Goal: Information Seeking & Learning: Find specific fact

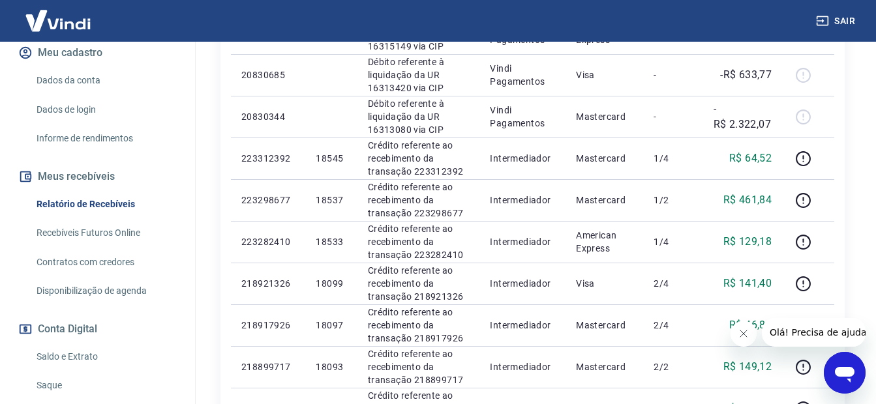
scroll to position [196, 0]
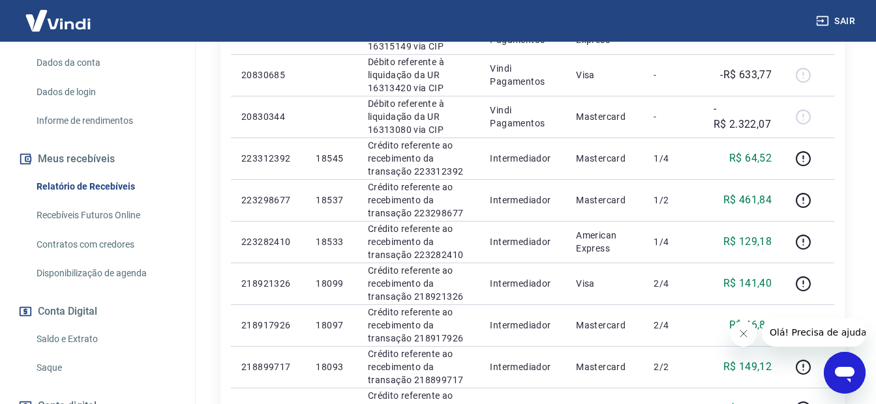
click at [96, 210] on link "Recebíveis Futuros Online" at bounding box center [105, 215] width 148 height 27
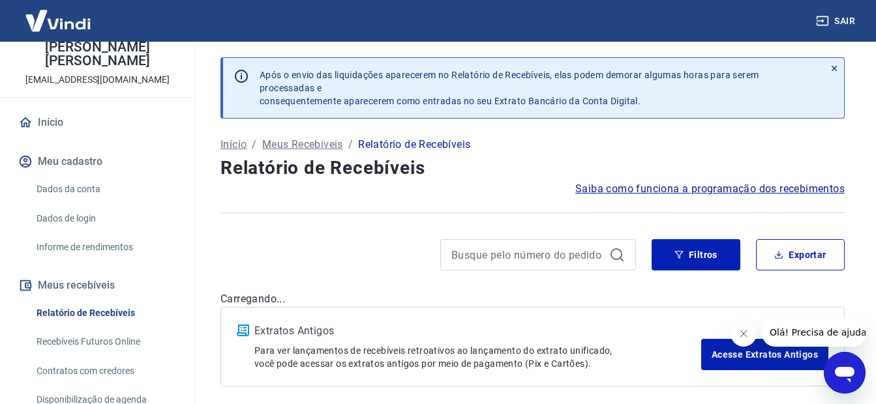
scroll to position [130, 0]
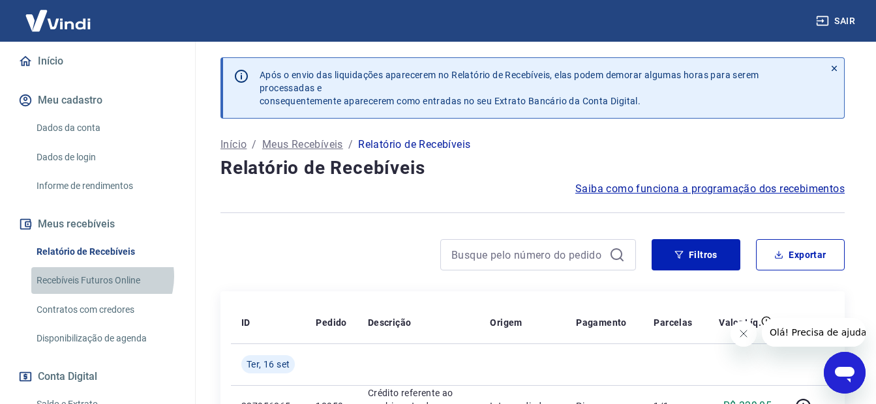
click at [101, 277] on link "Recebíveis Futuros Online" at bounding box center [105, 280] width 148 height 27
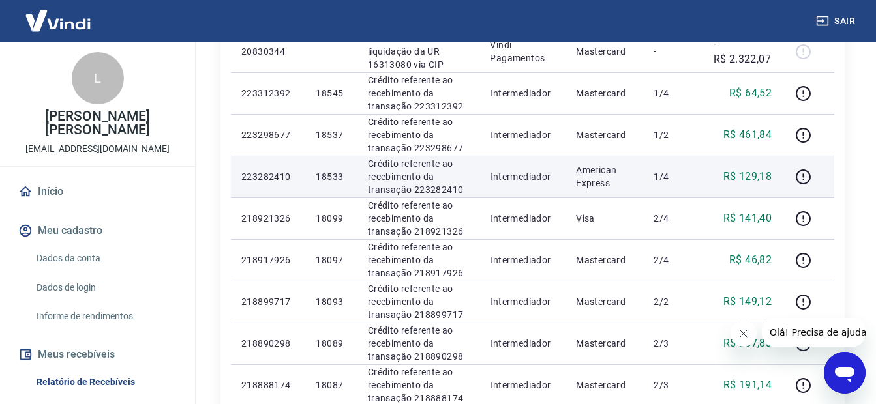
scroll to position [913, 0]
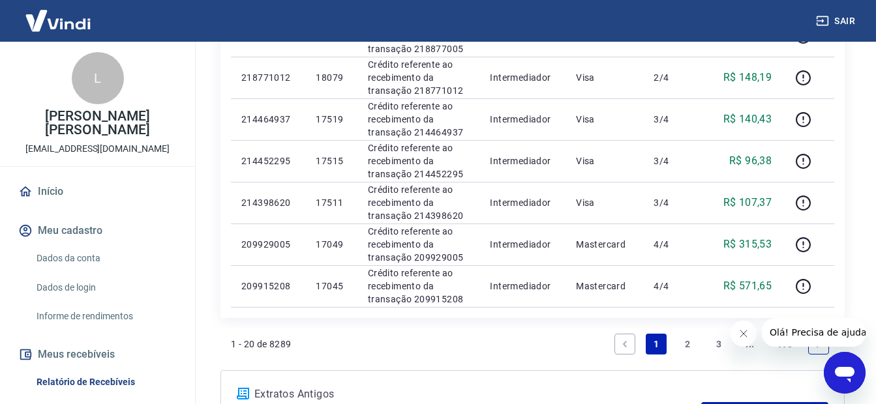
click at [683, 342] on link "2" at bounding box center [687, 344] width 21 height 21
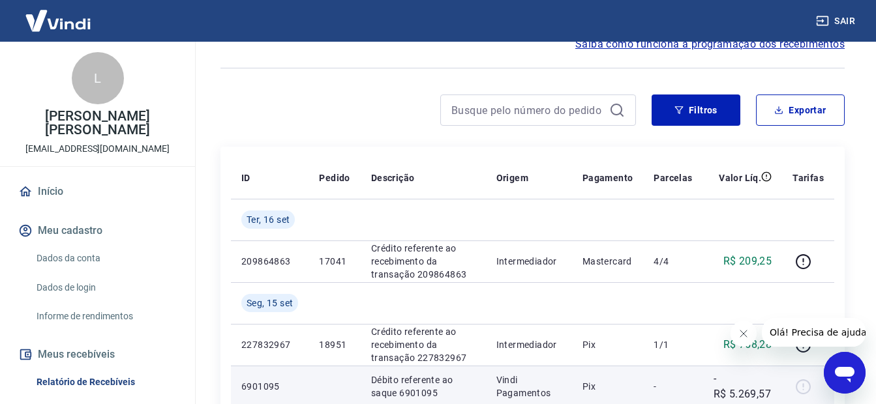
scroll to position [261, 0]
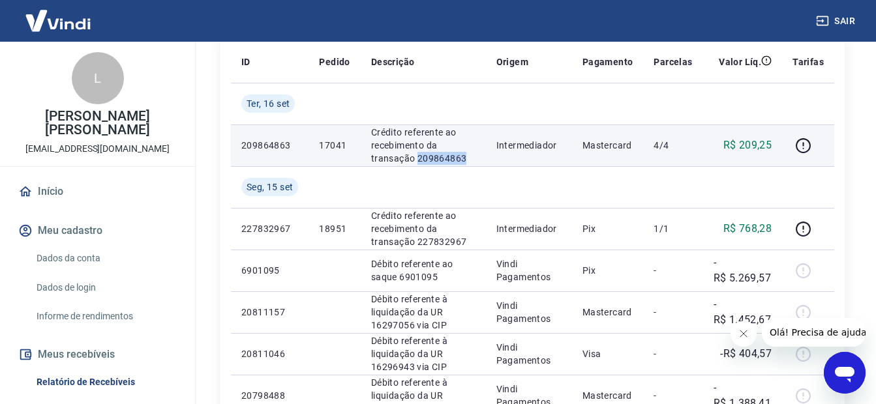
drag, startPoint x: 471, startPoint y: 155, endPoint x: 418, endPoint y: 159, distance: 53.6
click at [417, 159] on p "Crédito referente ao recebimento da transação 209864863" at bounding box center [423, 145] width 104 height 39
copy p "209864863"
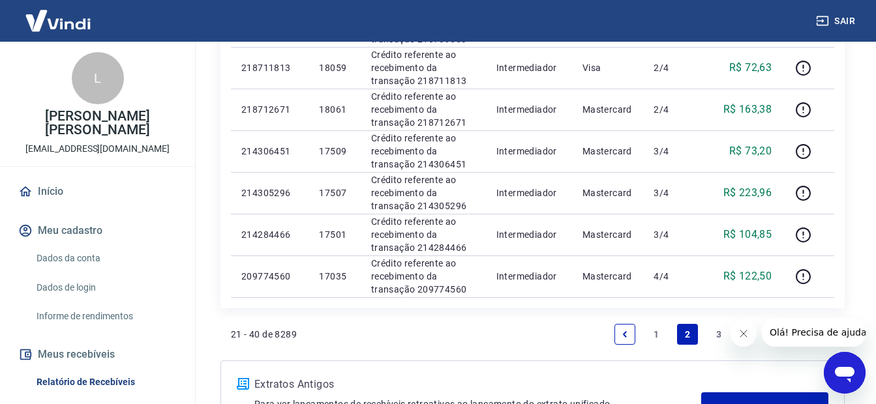
scroll to position [1073, 0]
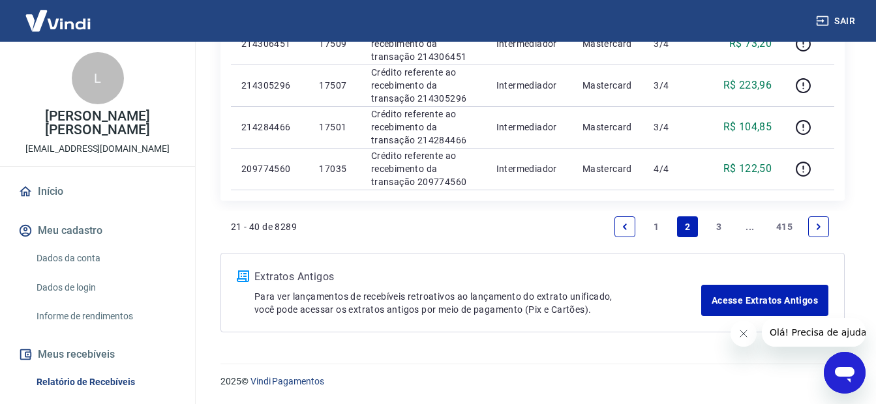
click at [618, 228] on link "Previous page" at bounding box center [625, 227] width 21 height 21
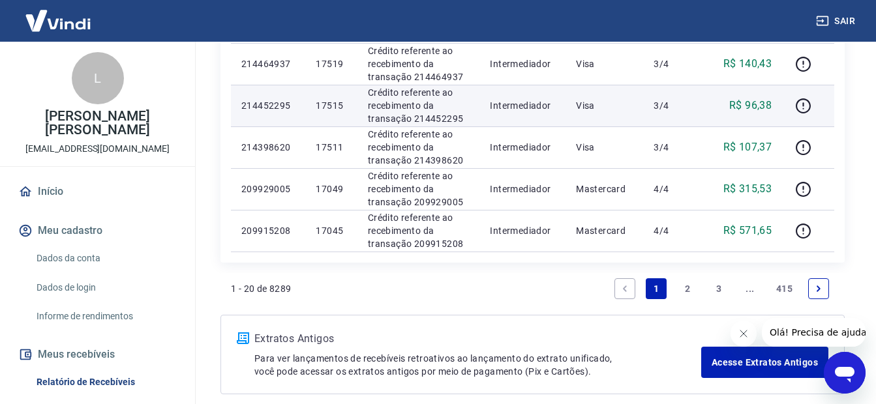
scroll to position [1031, 0]
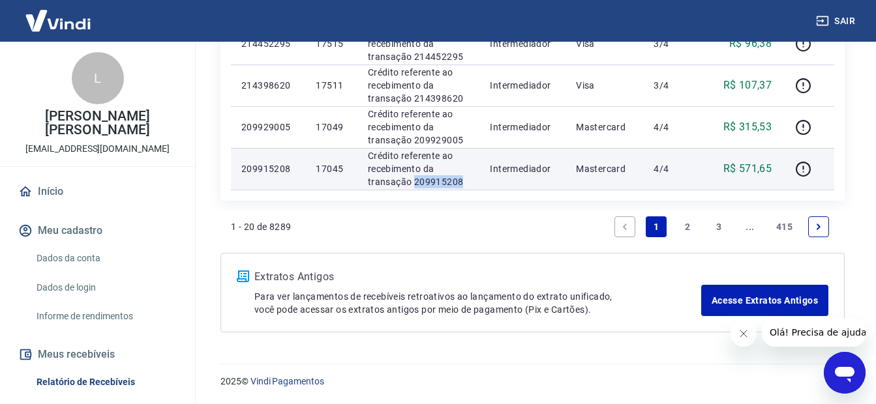
drag, startPoint x: 472, startPoint y: 186, endPoint x: 417, endPoint y: 180, distance: 55.1
click at [414, 179] on p "Crédito referente ao recebimento da transação 209915208" at bounding box center [419, 168] width 102 height 39
copy p "209915208"
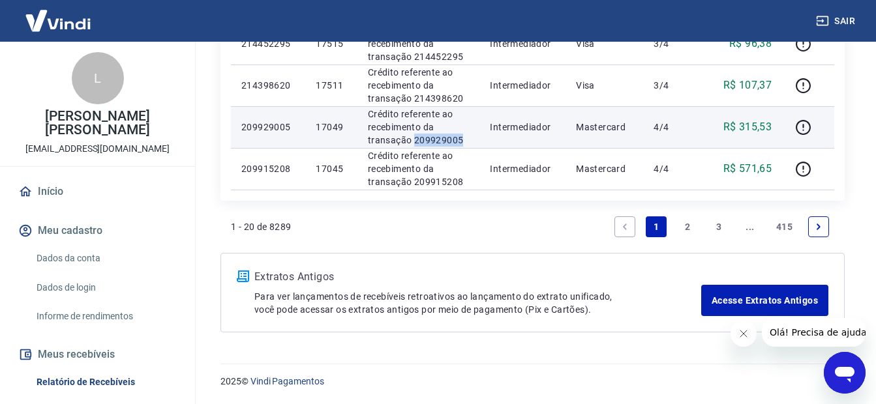
drag, startPoint x: 451, startPoint y: 138, endPoint x: 414, endPoint y: 138, distance: 36.5
click at [414, 138] on p "Crédito referente ao recebimento da transação 209929005" at bounding box center [419, 127] width 102 height 39
copy p "209929005"
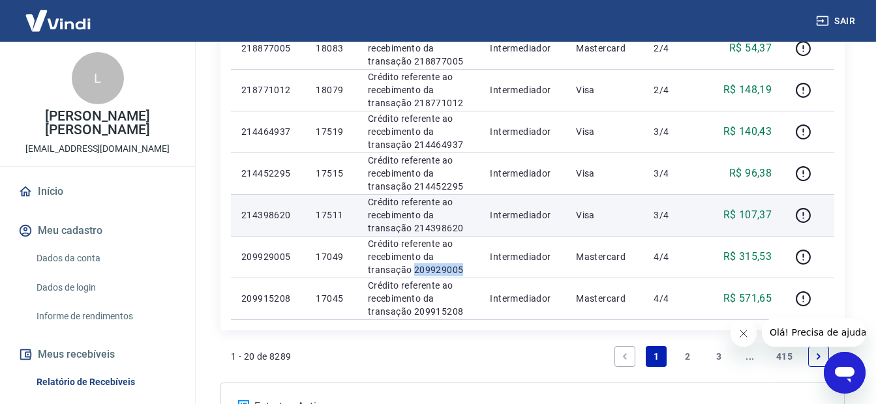
scroll to position [900, 0]
drag, startPoint x: 466, startPoint y: 227, endPoint x: 414, endPoint y: 226, distance: 52.2
click at [414, 226] on p "Crédito referente ao recebimento da transação 214398620" at bounding box center [419, 215] width 102 height 39
copy p "214398620"
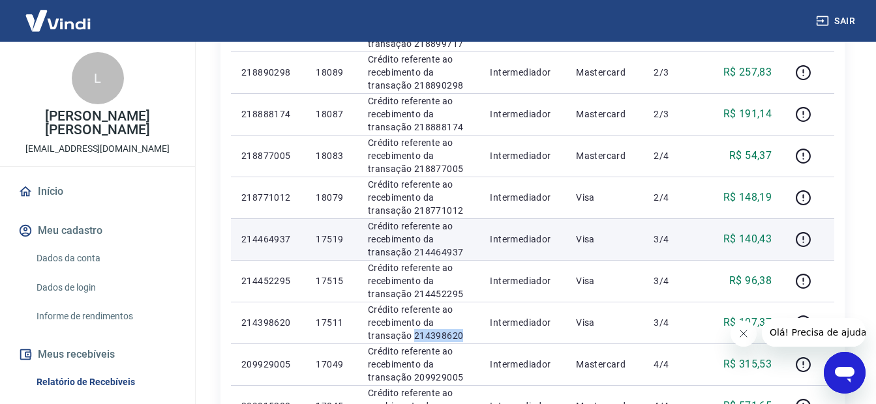
scroll to position [770, 0]
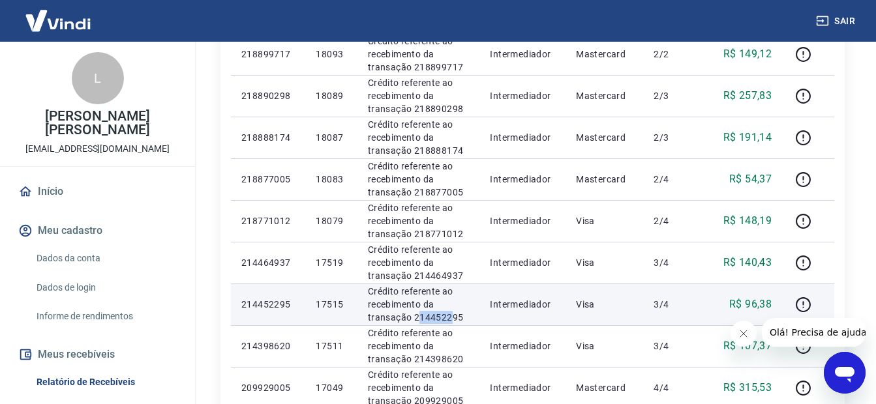
drag, startPoint x: 437, startPoint y: 317, endPoint x: 423, endPoint y: 317, distance: 13.7
click at [419, 317] on p "Crédito referente ao recebimento da transação 214452295" at bounding box center [419, 304] width 102 height 39
drag, startPoint x: 423, startPoint y: 317, endPoint x: 414, endPoint y: 317, distance: 9.1
click at [414, 317] on p "Crédito referente ao recebimento da transação 214452295" at bounding box center [419, 304] width 102 height 39
copy p "214452295"
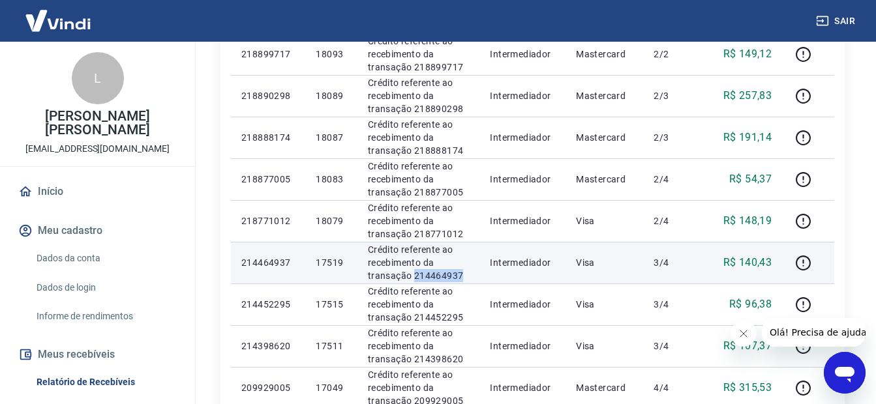
drag, startPoint x: 447, startPoint y: 276, endPoint x: 416, endPoint y: 276, distance: 31.3
click at [416, 276] on p "Crédito referente ao recebimento da transação 214464937" at bounding box center [419, 262] width 102 height 39
copy p "214464937"
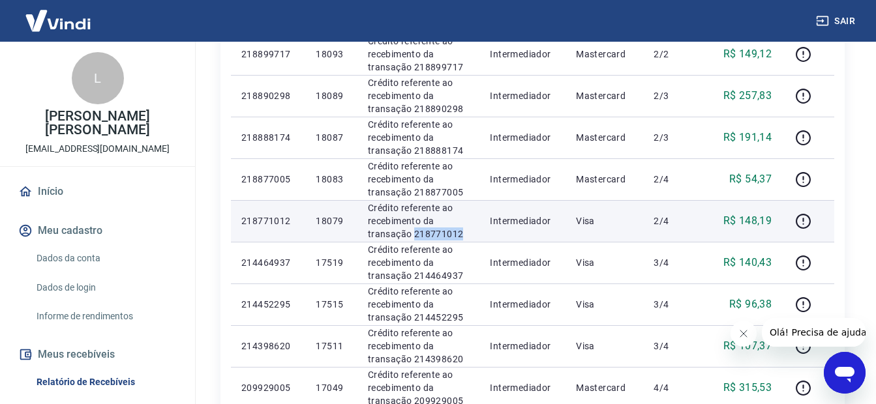
drag, startPoint x: 424, startPoint y: 234, endPoint x: 416, endPoint y: 234, distance: 7.9
click at [416, 234] on p "Crédito referente ao recebimento da transação 218771012" at bounding box center [419, 221] width 102 height 39
copy p "218771012"
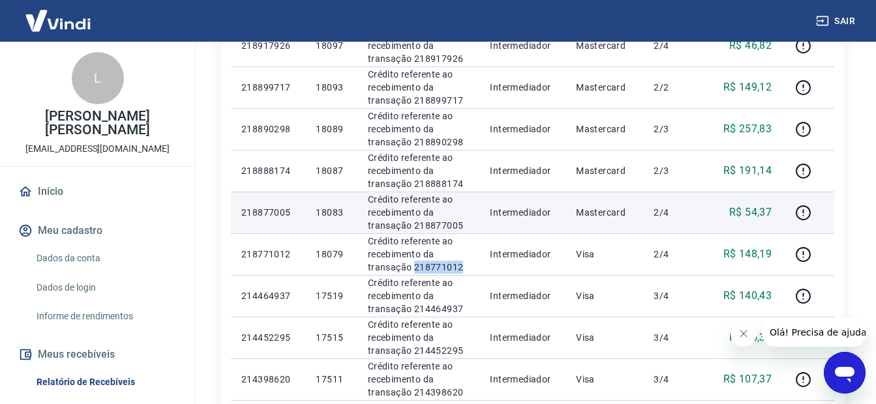
scroll to position [705, 0]
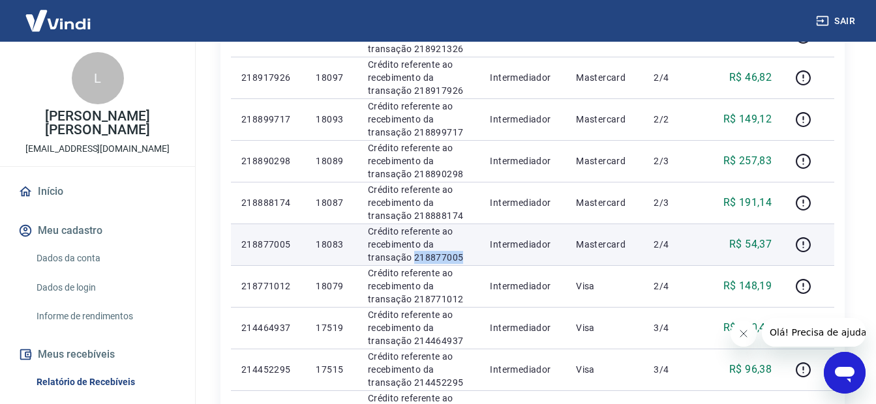
drag, startPoint x: 470, startPoint y: 259, endPoint x: 415, endPoint y: 254, distance: 55.0
click at [415, 254] on p "Crédito referente ao recebimento da transação 218877005" at bounding box center [419, 244] width 102 height 39
copy p "218877005"
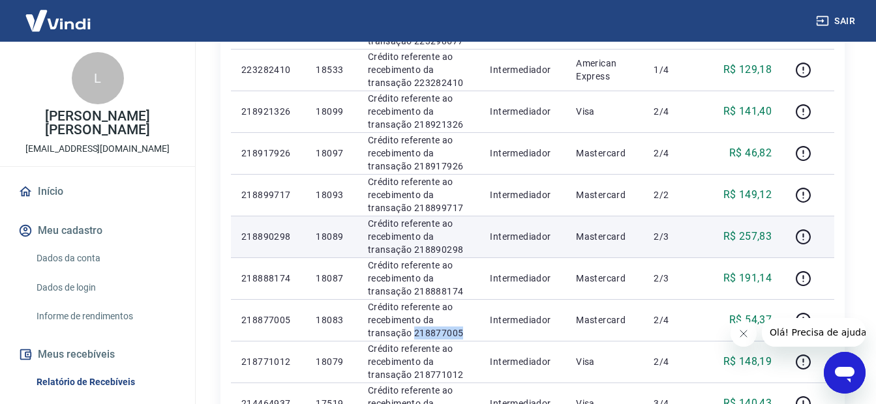
scroll to position [639, 0]
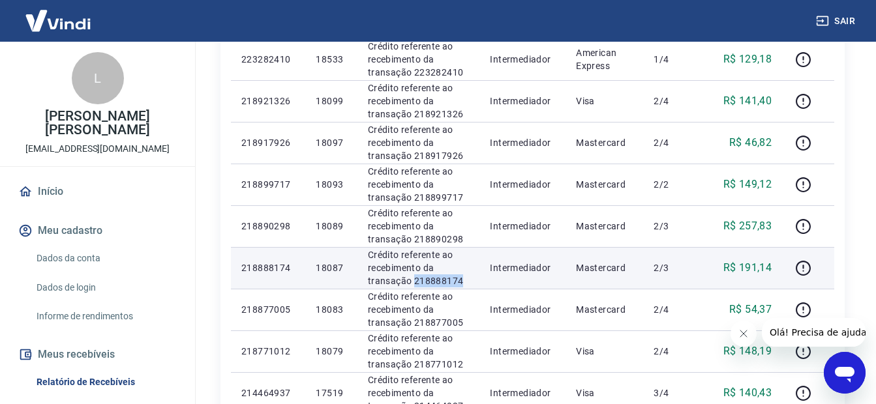
drag, startPoint x: 463, startPoint y: 280, endPoint x: 413, endPoint y: 278, distance: 49.6
click at [413, 278] on p "Crédito referente ao recebimento da transação 218888174" at bounding box center [419, 268] width 102 height 39
copy p "218888174"
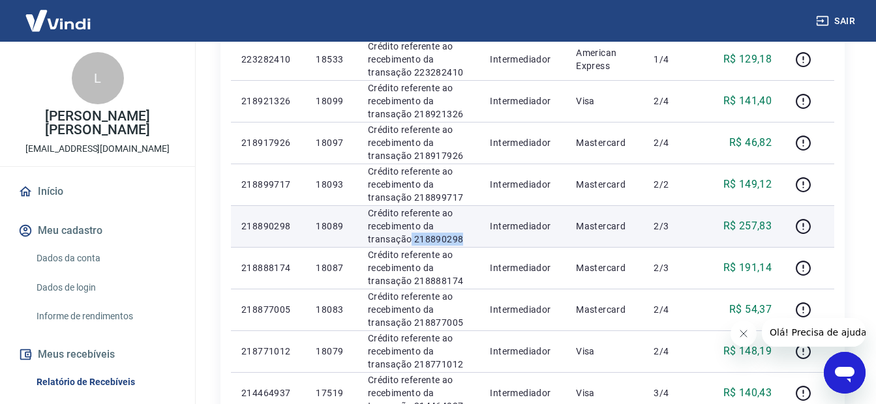
drag, startPoint x: 464, startPoint y: 241, endPoint x: 412, endPoint y: 237, distance: 52.3
click at [412, 237] on p "Crédito referente ao recebimento da transação 218890298" at bounding box center [419, 226] width 102 height 39
drag, startPoint x: 412, startPoint y: 237, endPoint x: 423, endPoint y: 238, distance: 11.1
click at [423, 238] on p "Crédito referente ao recebimento da transação 218890298" at bounding box center [419, 226] width 102 height 39
drag, startPoint x: 466, startPoint y: 238, endPoint x: 413, endPoint y: 236, distance: 52.9
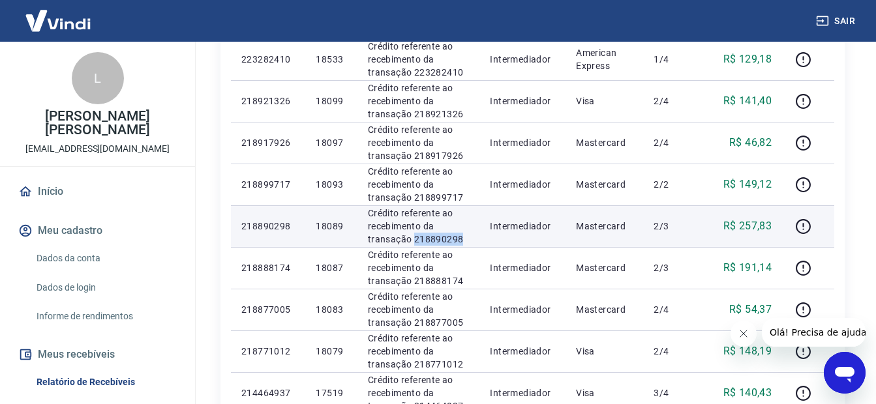
click at [413, 236] on p "Crédito referente ao recebimento da transação 218890298" at bounding box center [419, 226] width 102 height 39
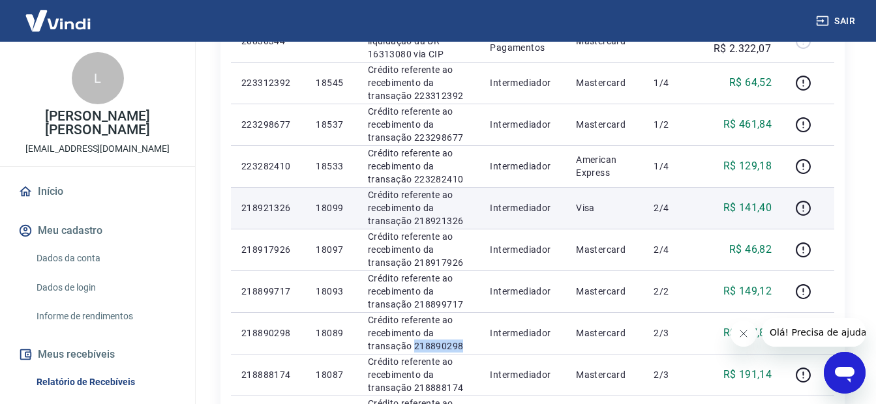
scroll to position [509, 0]
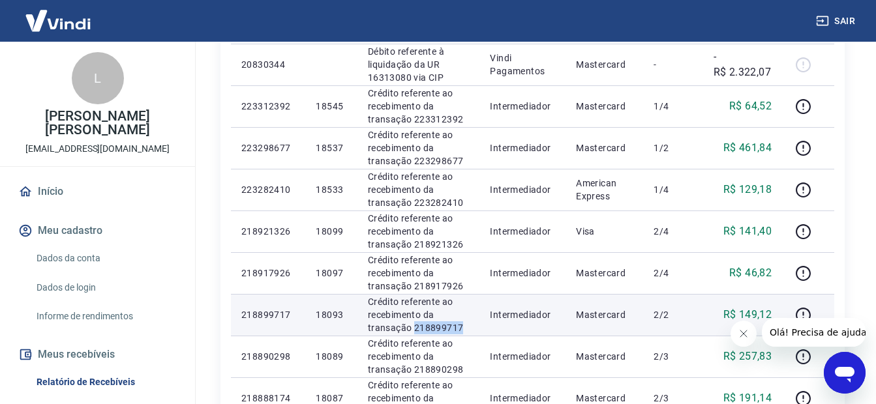
drag, startPoint x: 448, startPoint y: 331, endPoint x: 413, endPoint y: 334, distance: 34.7
click at [413, 334] on p "Crédito referente ao recebimento da transação 218899717" at bounding box center [419, 315] width 102 height 39
copy p "218899717"
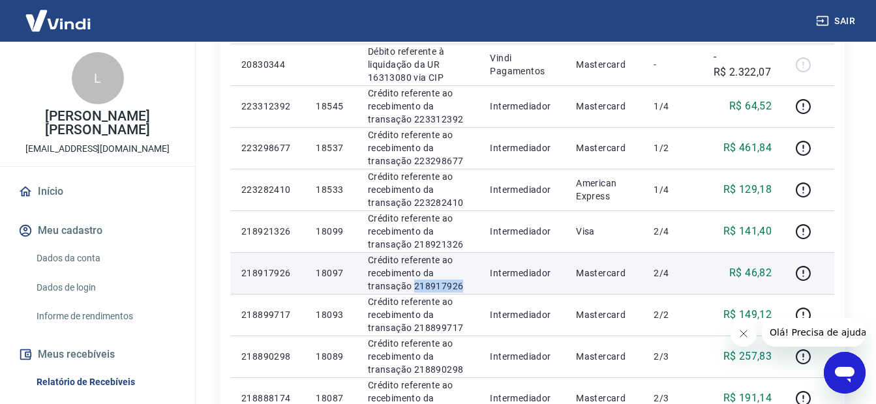
drag, startPoint x: 462, startPoint y: 288, endPoint x: 413, endPoint y: 289, distance: 48.9
click at [413, 289] on td "Crédito referente ao recebimento da transação 218917926" at bounding box center [419, 273] width 123 height 42
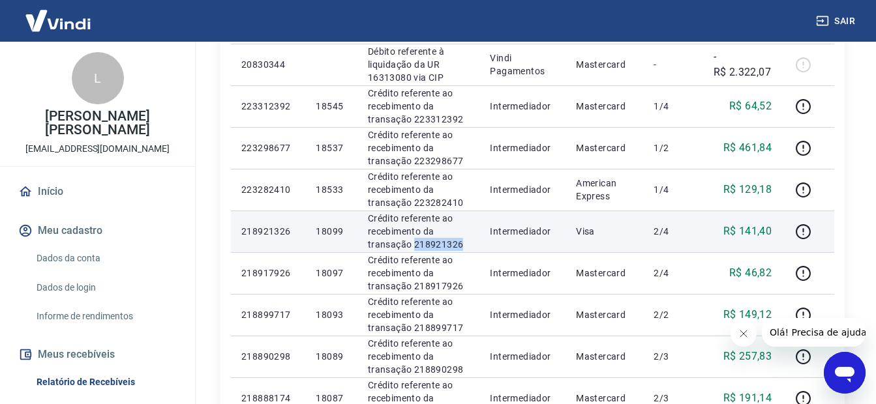
drag, startPoint x: 468, startPoint y: 243, endPoint x: 416, endPoint y: 240, distance: 52.9
click at [416, 240] on td "Crédito referente ao recebimento da transação 218921326" at bounding box center [419, 232] width 123 height 42
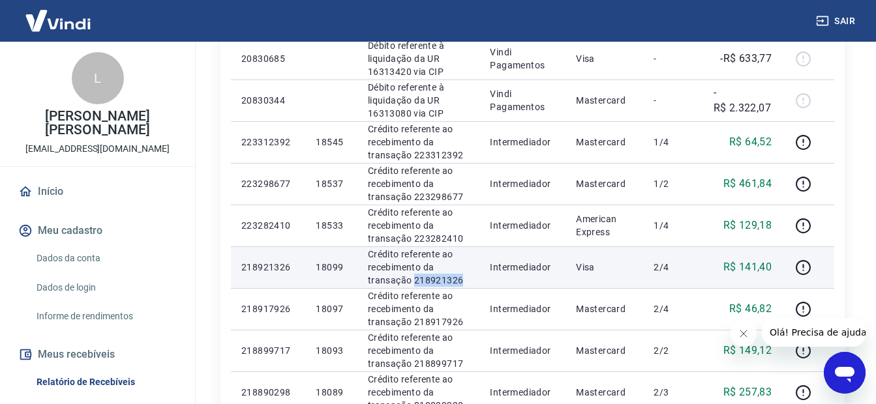
scroll to position [444, 0]
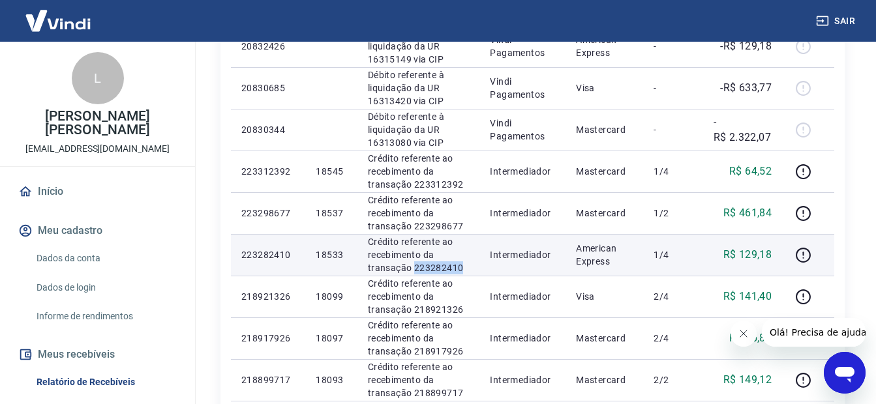
drag, startPoint x: 463, startPoint y: 267, endPoint x: 416, endPoint y: 271, distance: 47.8
click at [416, 271] on p "Crédito referente ao recebimento da transação 223282410" at bounding box center [419, 255] width 102 height 39
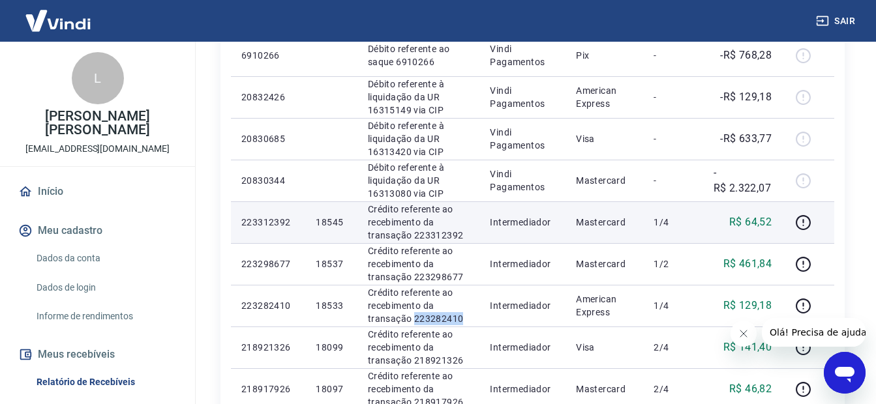
scroll to position [378, 0]
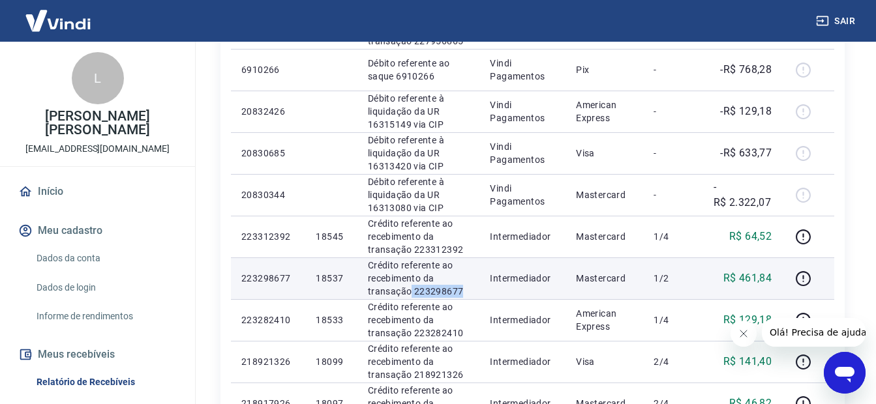
drag, startPoint x: 466, startPoint y: 292, endPoint x: 412, endPoint y: 294, distance: 54.2
click at [412, 294] on p "Crédito referente ao recebimento da transação 223298677" at bounding box center [419, 278] width 102 height 39
drag, startPoint x: 412, startPoint y: 294, endPoint x: 420, endPoint y: 292, distance: 8.3
click at [420, 292] on p "Crédito referente ao recebimento da transação 223298677" at bounding box center [419, 278] width 102 height 39
drag, startPoint x: 466, startPoint y: 290, endPoint x: 416, endPoint y: 291, distance: 49.6
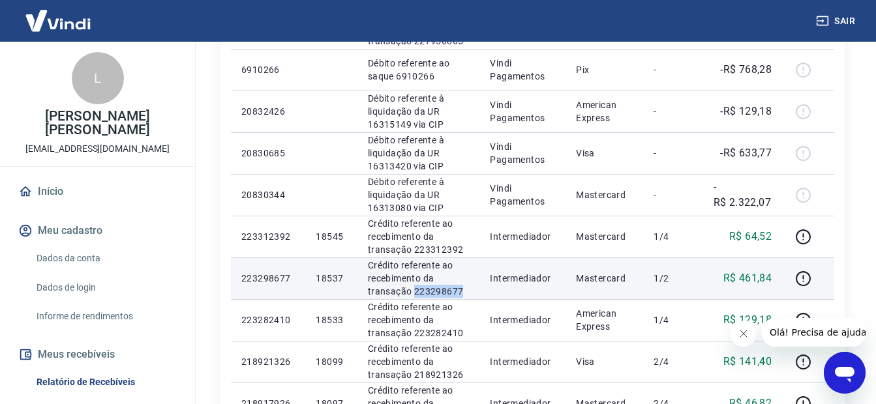
click at [416, 291] on p "Crédito referente ao recebimento da transação 223298677" at bounding box center [419, 278] width 102 height 39
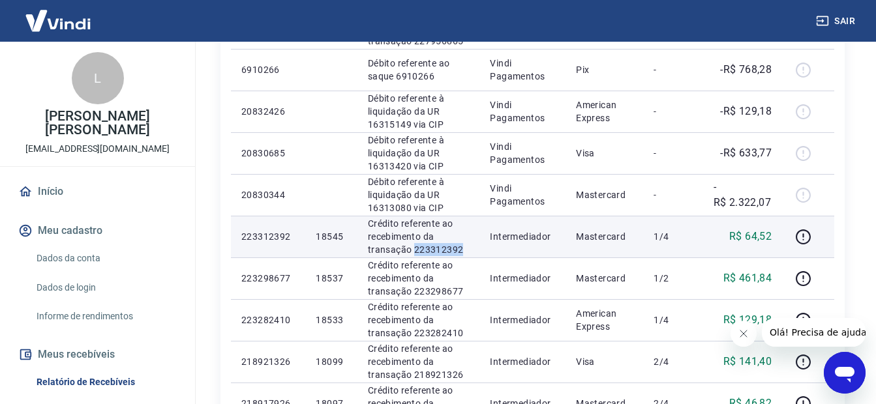
drag, startPoint x: 466, startPoint y: 249, endPoint x: 414, endPoint y: 252, distance: 53.0
click at [414, 252] on td "Crédito referente ao recebimento da transação 223312392" at bounding box center [419, 237] width 123 height 42
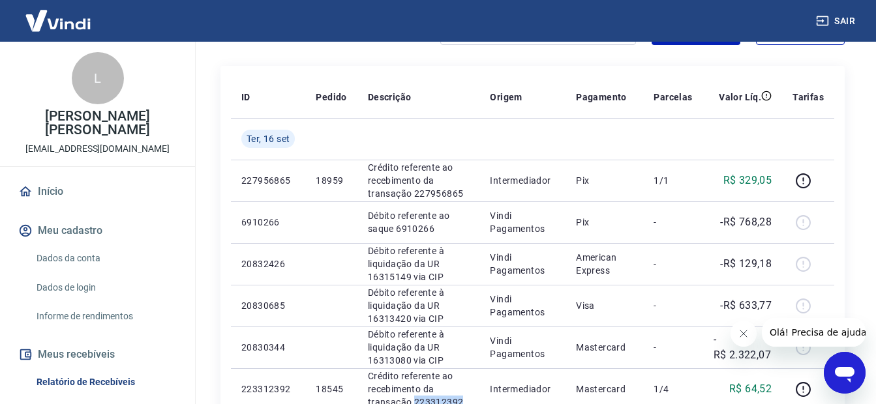
scroll to position [52, 0]
